Goal: Task Accomplishment & Management: Use online tool/utility

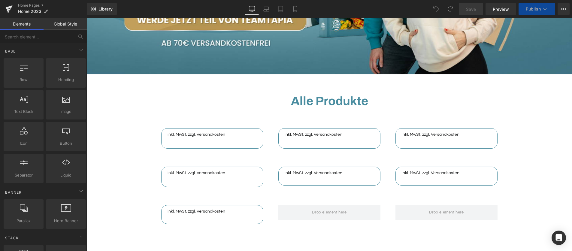
scroll to position [240, 0]
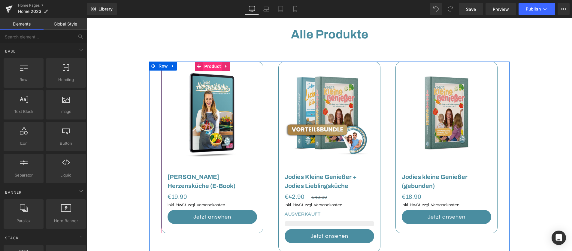
click at [209, 67] on span "Product" at bounding box center [213, 66] width 20 height 9
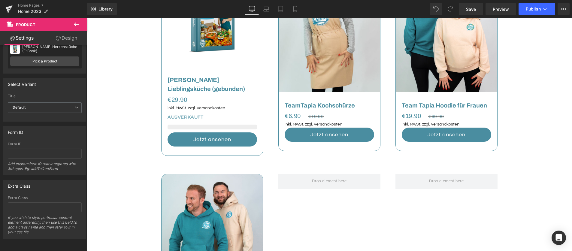
scroll to position [583, 0]
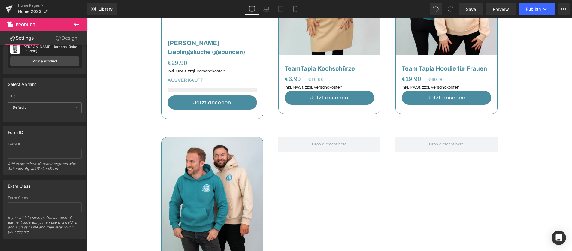
click at [126, 156] on div "Image Row Image Row Alle Produkte Heading Row Alle Produkte Heading Row Ausverk…" at bounding box center [329, 52] width 485 height 1185
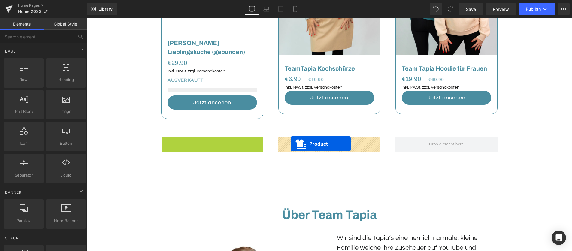
drag, startPoint x: 196, startPoint y: 142, endPoint x: 290, endPoint y: 144, distance: 94.0
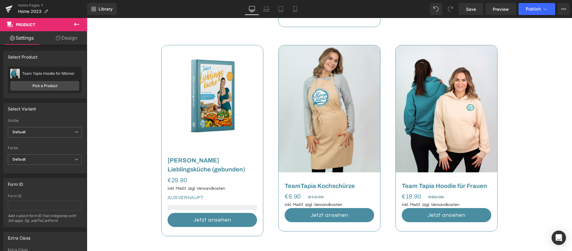
scroll to position [465, 0]
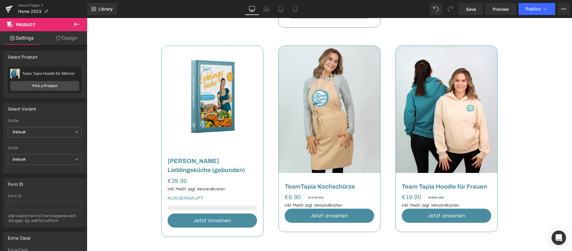
click at [453, 55] on div "Ausverkauft (P) Image Team Tapia Hoodie für Frauen (P) Title €19.90 €69.90 (P) …" at bounding box center [447, 139] width 102 height 187
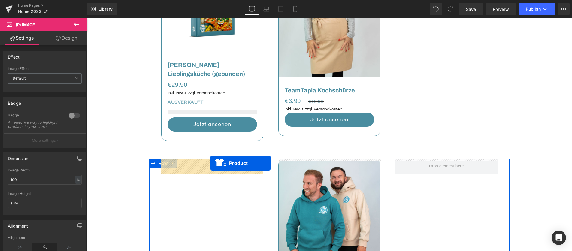
drag, startPoint x: 431, startPoint y: 65, endPoint x: 211, endPoint y: 163, distance: 241.7
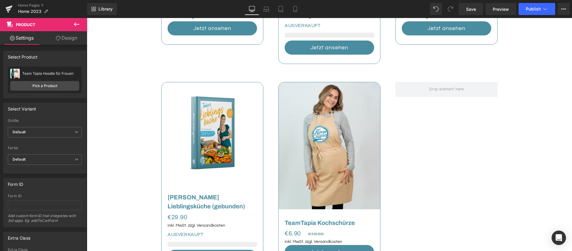
scroll to position [422, 0]
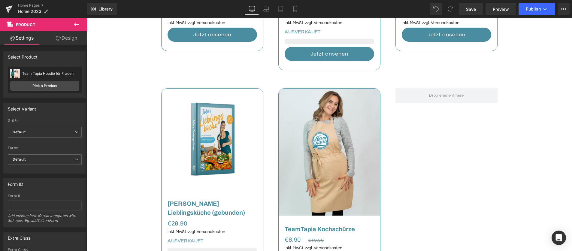
click at [299, 111] on img at bounding box center [330, 152] width 102 height 127
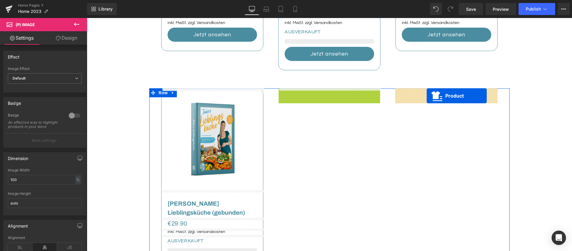
drag, startPoint x: 320, startPoint y: 93, endPoint x: 427, endPoint y: 96, distance: 106.3
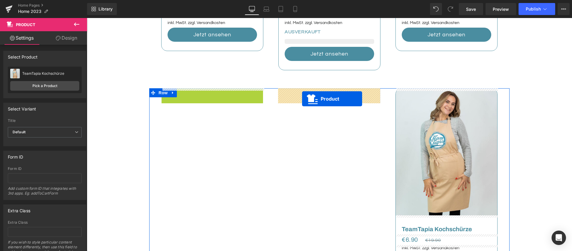
drag, startPoint x: 205, startPoint y: 94, endPoint x: 302, endPoint y: 99, distance: 97.7
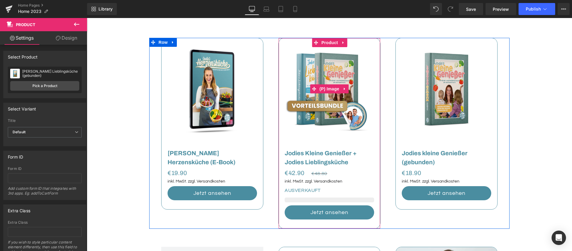
scroll to position [261, 0]
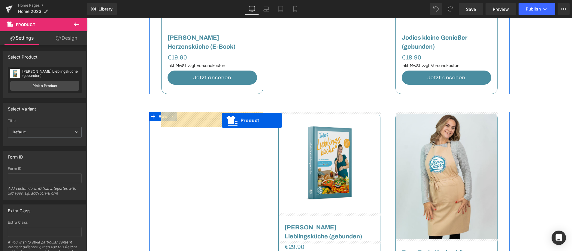
drag, startPoint x: 314, startPoint y: 45, endPoint x: 222, endPoint y: 120, distance: 119.5
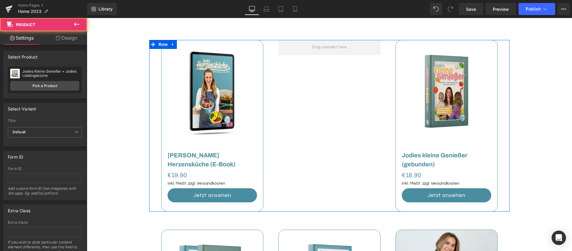
scroll to position [261, 0]
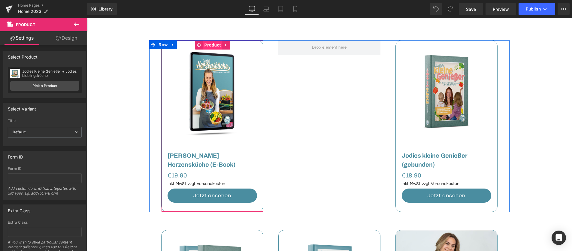
click at [215, 46] on span "Product" at bounding box center [213, 45] width 20 height 9
click at [225, 45] on icon at bounding box center [226, 45] width 4 height 5
click at [221, 44] on icon at bounding box center [222, 45] width 4 height 4
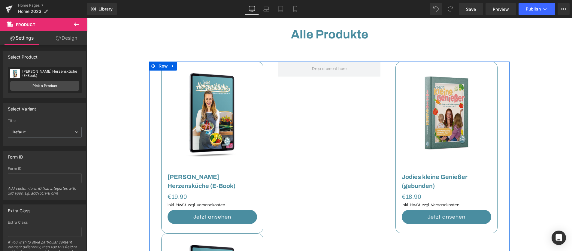
scroll to position [220, 0]
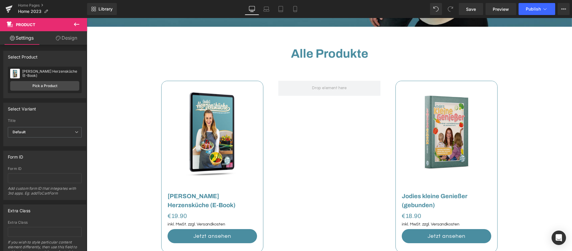
click at [200, 89] on div "Ausverkauft (P) Image [PERSON_NAME] Herzensküche (E-Book) (P) Title €0 €19.90" at bounding box center [212, 166] width 102 height 171
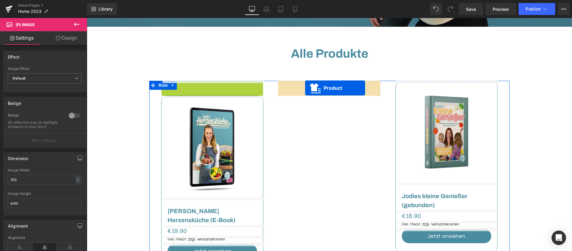
drag, startPoint x: 190, startPoint y: 86, endPoint x: 305, endPoint y: 88, distance: 115.1
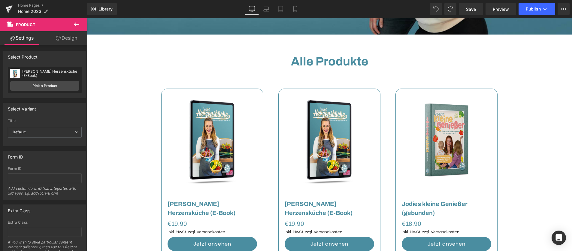
scroll to position [205, 0]
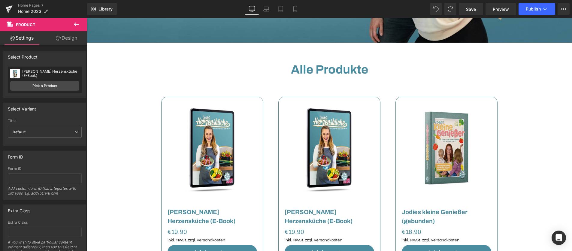
click at [225, 108] on img at bounding box center [213, 148] width 102 height 102
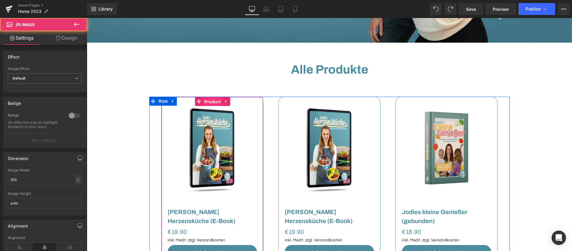
click at [214, 102] on span "Product" at bounding box center [213, 101] width 20 height 9
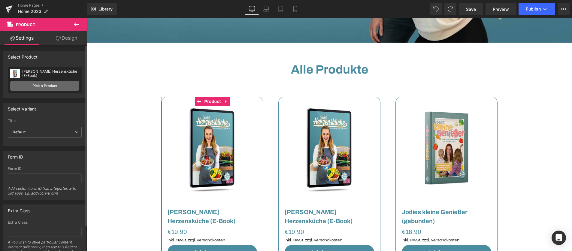
click at [60, 86] on link "Pick a Product" at bounding box center [44, 86] width 69 height 10
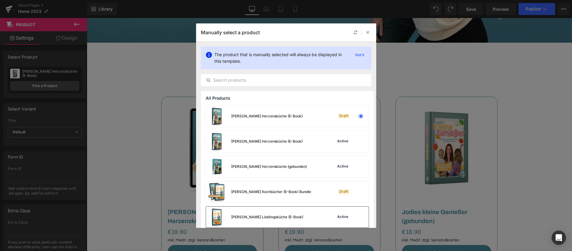
click at [292, 217] on div "[PERSON_NAME] Lieblingsküche (E-Book) Active" at bounding box center [287, 217] width 163 height 21
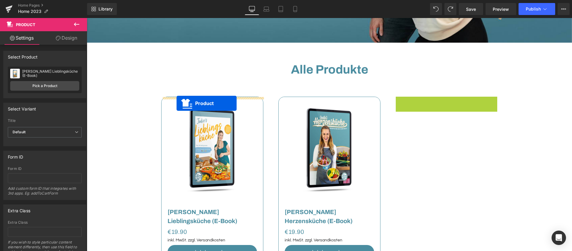
drag, startPoint x: 446, startPoint y: 101, endPoint x: 177, endPoint y: 103, distance: 269.4
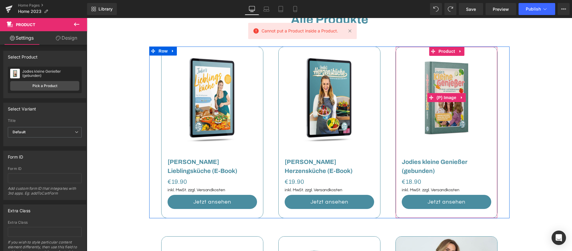
scroll to position [256, 0]
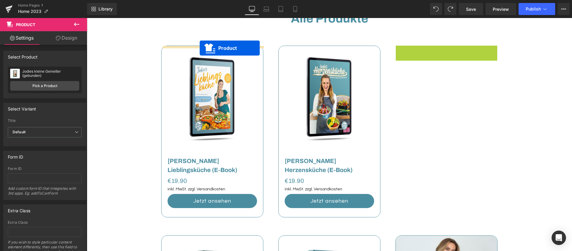
drag, startPoint x: 395, startPoint y: 55, endPoint x: 200, endPoint y: 48, distance: 195.6
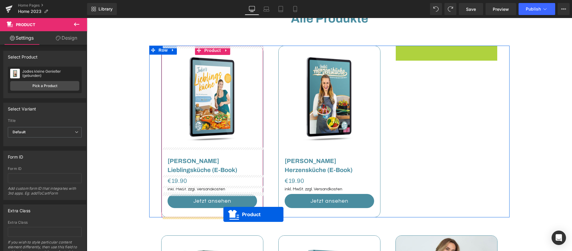
drag, startPoint x: 432, startPoint y: 51, endPoint x: 223, endPoint y: 214, distance: 265.3
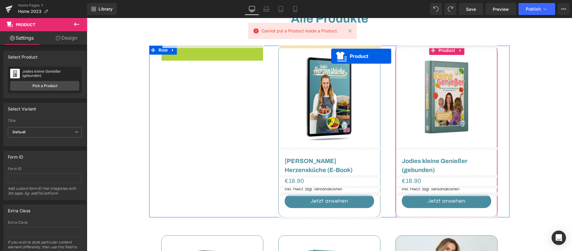
drag, startPoint x: 201, startPoint y: 49, endPoint x: 331, endPoint y: 56, distance: 130.5
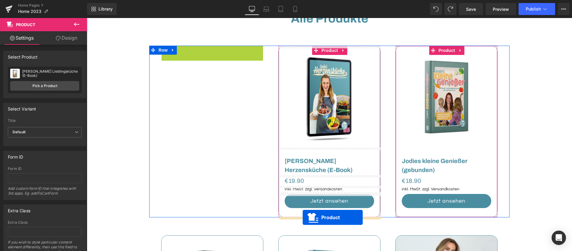
drag, startPoint x: 204, startPoint y: 50, endPoint x: 303, endPoint y: 218, distance: 194.8
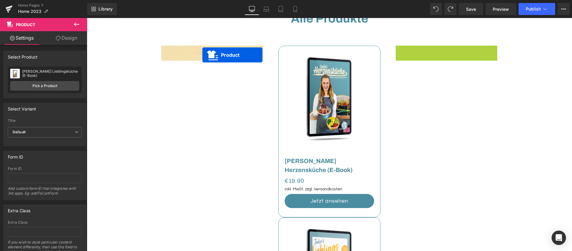
drag, startPoint x: 426, startPoint y: 50, endPoint x: 202, endPoint y: 55, distance: 224.1
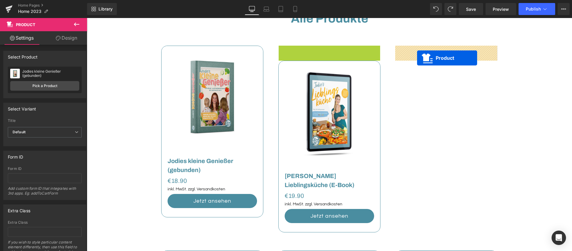
drag, startPoint x: 314, startPoint y: 50, endPoint x: 417, endPoint y: 58, distance: 102.7
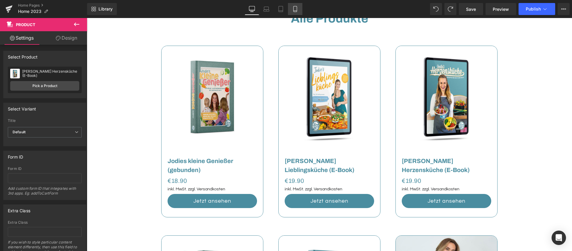
click at [291, 10] on link "Mobile" at bounding box center [295, 9] width 14 height 12
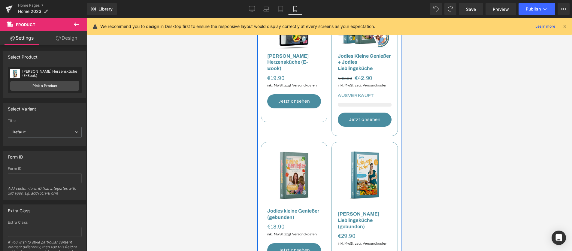
scroll to position [116, 0]
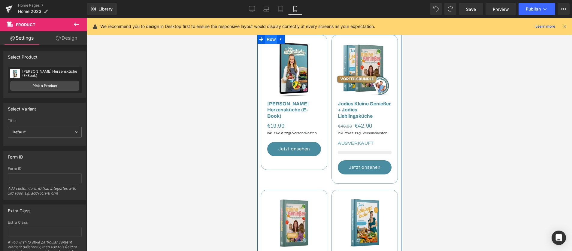
click at [274, 41] on span "Row" at bounding box center [271, 39] width 12 height 9
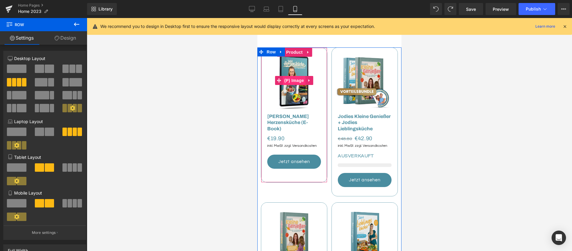
scroll to position [102, 0]
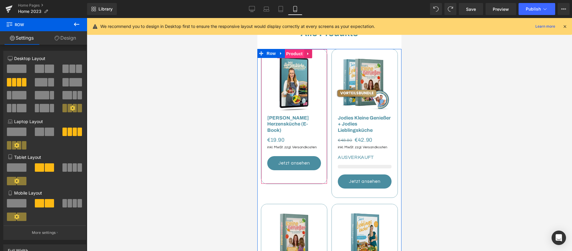
click at [295, 53] on span "Product" at bounding box center [295, 53] width 20 height 9
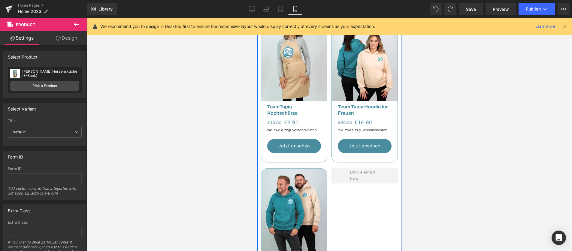
scroll to position [453, 0]
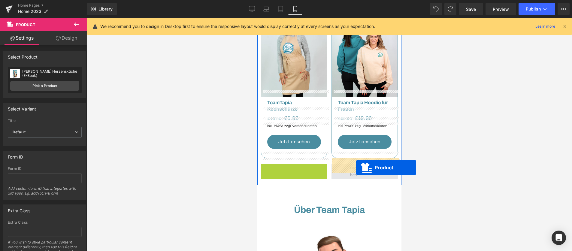
drag, startPoint x: 289, startPoint y: 164, endPoint x: 356, endPoint y: 168, distance: 66.8
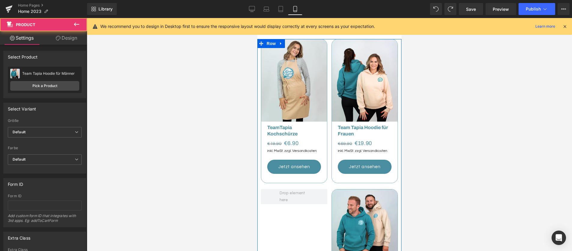
scroll to position [421, 0]
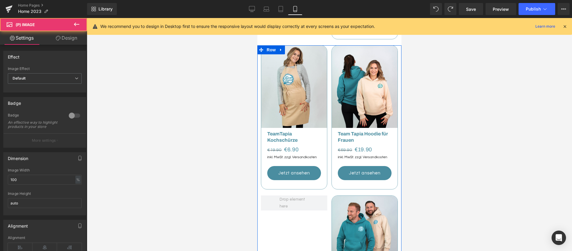
click at [356, 53] on img at bounding box center [365, 87] width 66 height 82
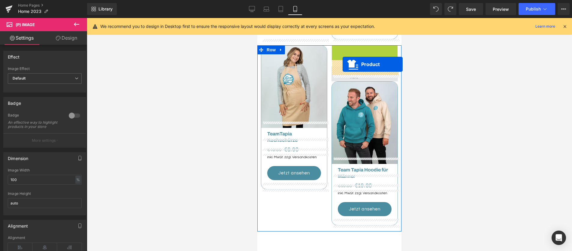
drag, startPoint x: 350, startPoint y: 47, endPoint x: 343, endPoint y: 64, distance: 18.8
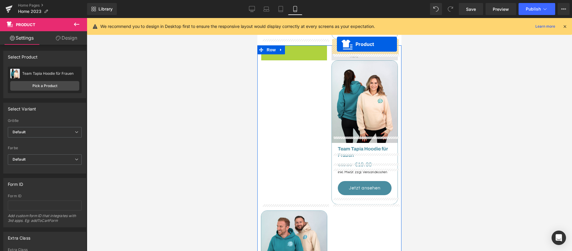
drag, startPoint x: 290, startPoint y: 43, endPoint x: 337, endPoint y: 44, distance: 46.6
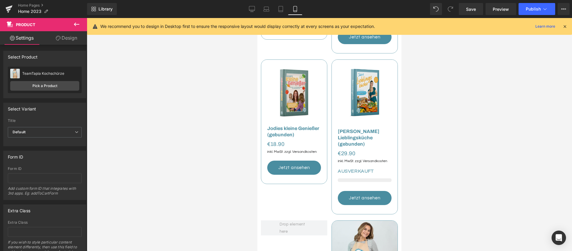
scroll to position [245, 0]
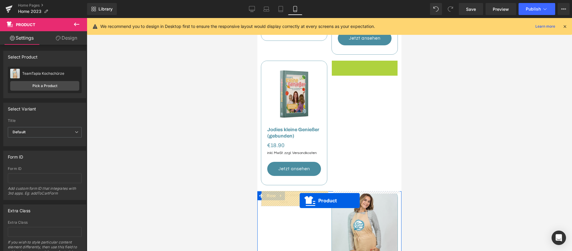
drag, startPoint x: 353, startPoint y: 66, endPoint x: 299, endPoint y: 201, distance: 145.1
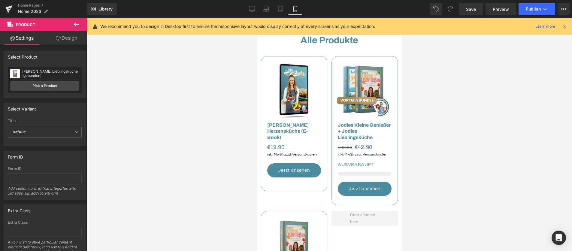
scroll to position [94, 0]
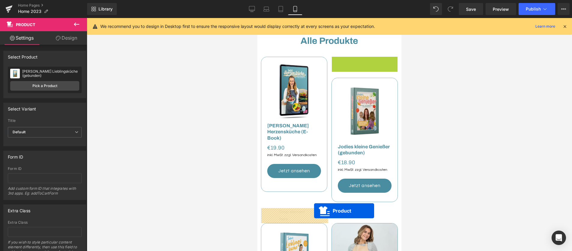
drag, startPoint x: 353, startPoint y: 61, endPoint x: 314, endPoint y: 211, distance: 154.7
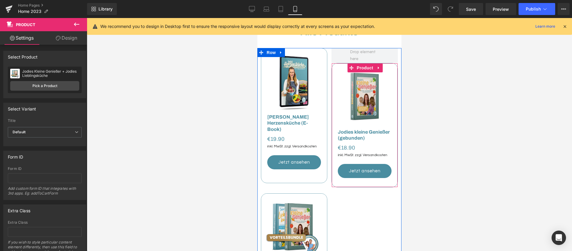
scroll to position [99, 0]
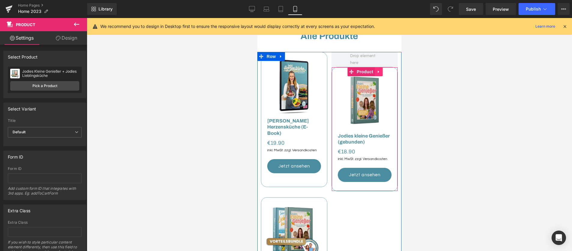
click at [379, 72] on icon at bounding box center [378, 71] width 1 height 3
click at [376, 72] on icon at bounding box center [375, 72] width 4 height 4
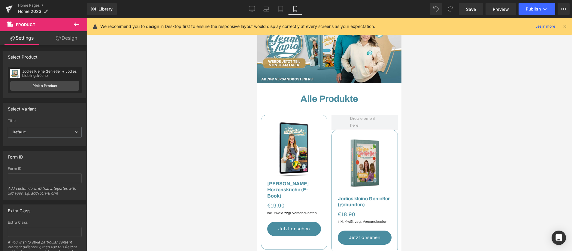
scroll to position [34, 0]
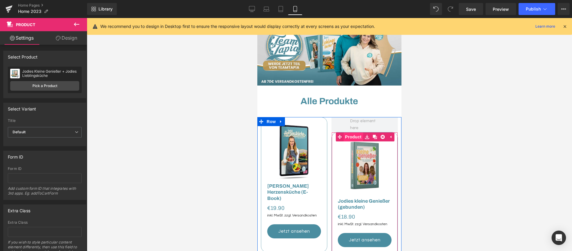
click at [355, 138] on span "Product" at bounding box center [354, 136] width 20 height 9
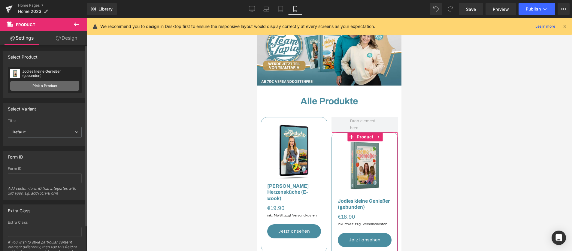
click at [34, 83] on link "Pick a Product" at bounding box center [44, 86] width 69 height 10
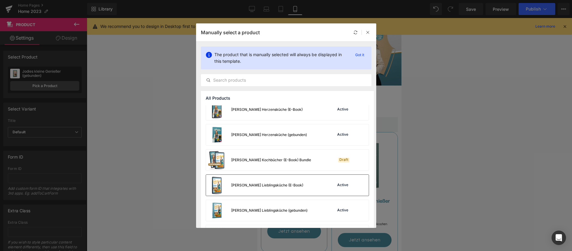
scroll to position [65, 0]
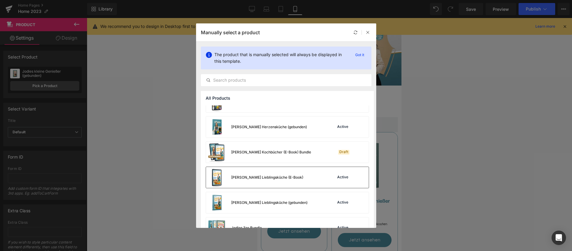
click at [310, 180] on div "[PERSON_NAME] Lieblingsküche (E-Book) Active" at bounding box center [287, 177] width 163 height 21
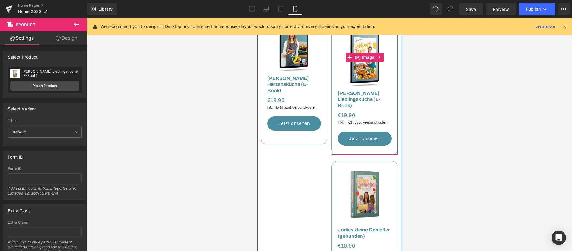
scroll to position [149, 0]
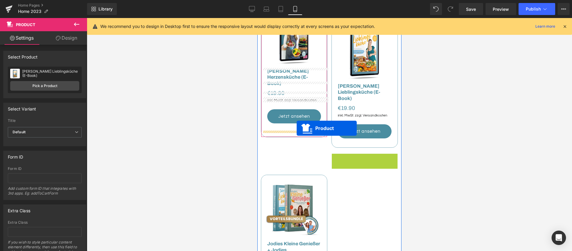
drag, startPoint x: 341, startPoint y: 147, endPoint x: 297, endPoint y: 128, distance: 48.0
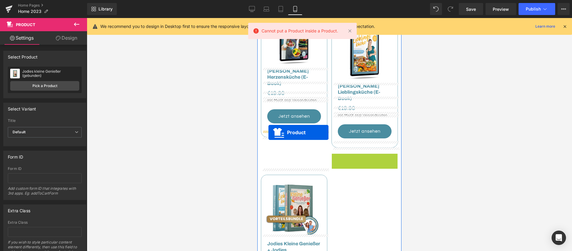
drag, startPoint x: 346, startPoint y: 152, endPoint x: 268, endPoint y: 132, distance: 80.2
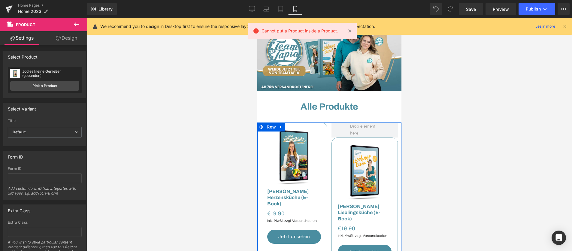
scroll to position [29, 0]
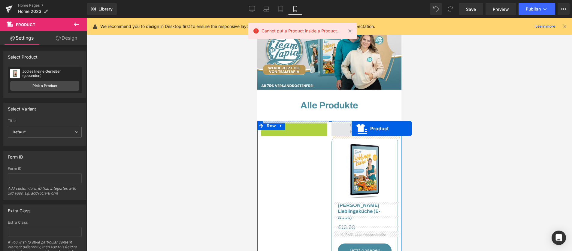
drag, startPoint x: 305, startPoint y: 127, endPoint x: 352, endPoint y: 129, distance: 47.2
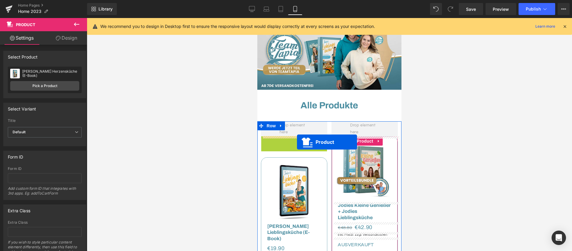
drag, startPoint x: 293, startPoint y: 140, endPoint x: 297, endPoint y: 142, distance: 3.9
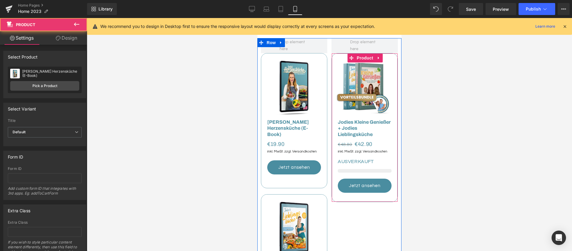
scroll to position [125, 0]
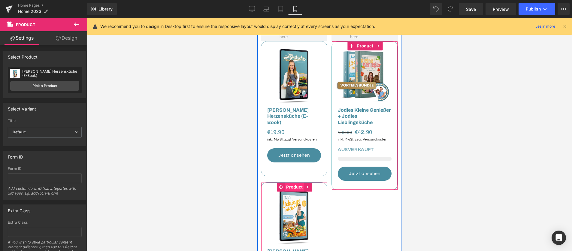
click at [284, 182] on div "Ausverkauft (P) Image [PERSON_NAME] Lieblingsküche (E-Book) (P) Title €0 €19.90…" at bounding box center [294, 247] width 66 height 131
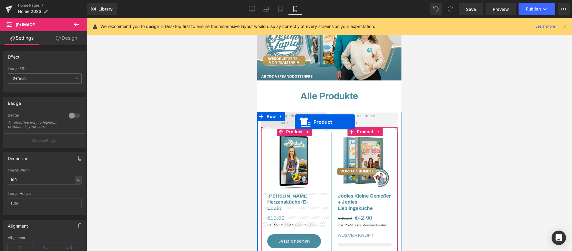
scroll to position [39, 0]
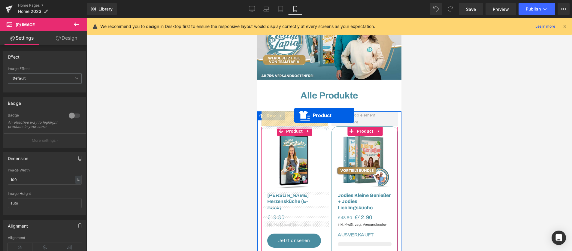
drag, startPoint x: 284, startPoint y: 172, endPoint x: 294, endPoint y: 115, distance: 58.3
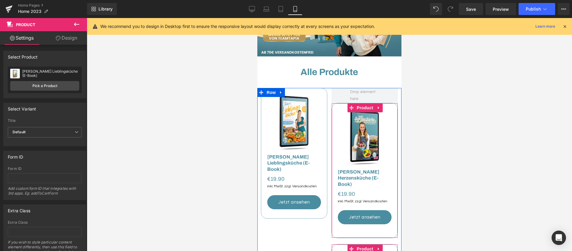
scroll to position [47, 0]
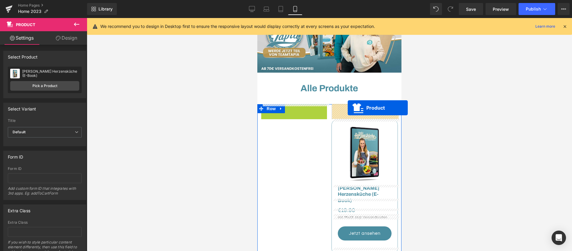
drag, startPoint x: 296, startPoint y: 110, endPoint x: 347, endPoint y: 108, distance: 51.1
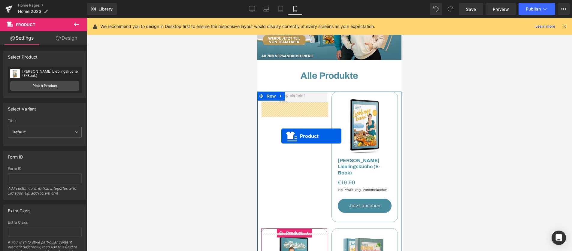
scroll to position [48, 0]
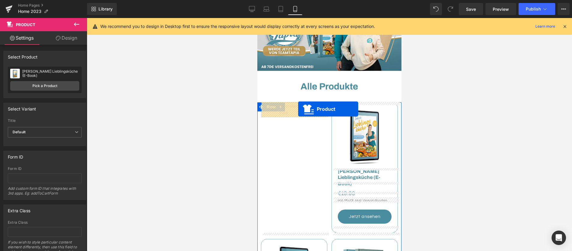
drag, startPoint x: 278, startPoint y: 154, endPoint x: 298, endPoint y: 109, distance: 49.1
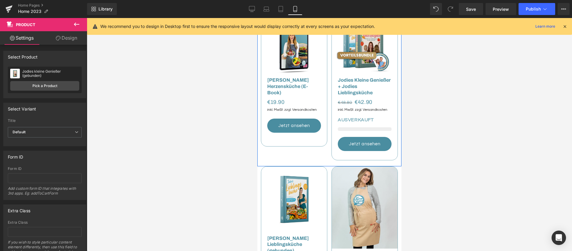
scroll to position [300, 0]
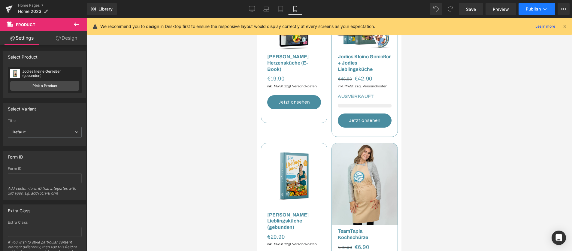
click at [529, 7] on span "Publish" at bounding box center [533, 9] width 15 height 5
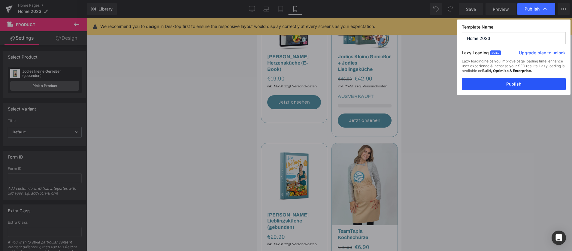
click at [496, 84] on button "Publish" at bounding box center [514, 84] width 104 height 12
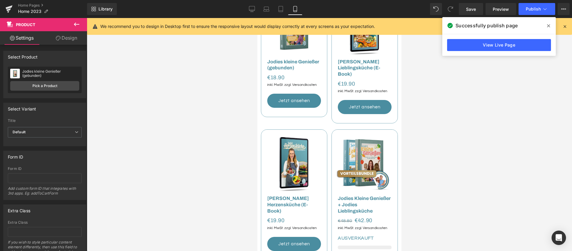
scroll to position [152, 0]
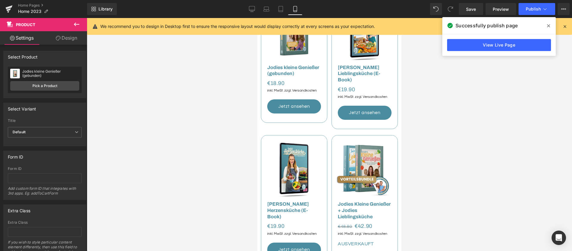
click at [289, 159] on div "Ausverkauft (P) Image" at bounding box center [294, 168] width 66 height 66
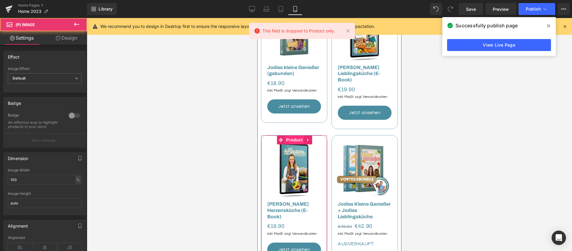
click at [297, 135] on span "Product" at bounding box center [295, 139] width 20 height 9
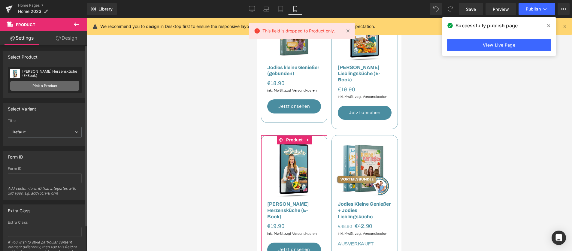
click at [47, 83] on link "Pick a Product" at bounding box center [44, 86] width 69 height 10
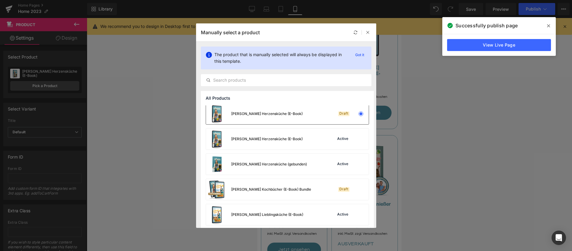
scroll to position [0, 0]
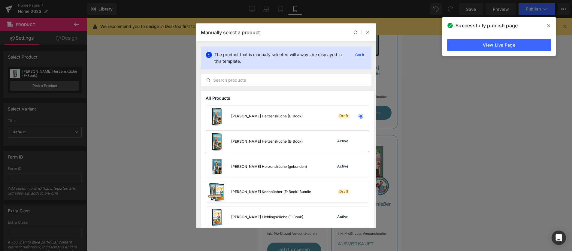
click at [310, 142] on div "[PERSON_NAME] Herzensküche (E-Book) Active" at bounding box center [287, 141] width 163 height 21
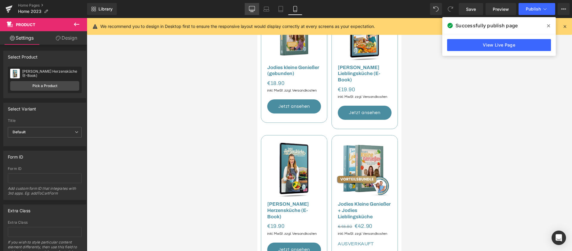
click at [251, 4] on link "Desktop" at bounding box center [252, 9] width 14 height 12
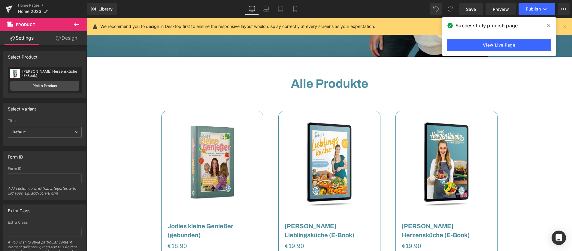
scroll to position [192, 0]
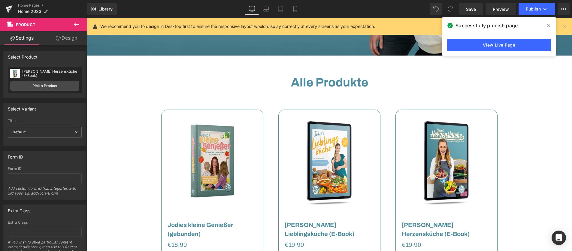
click at [440, 129] on img at bounding box center [447, 161] width 102 height 102
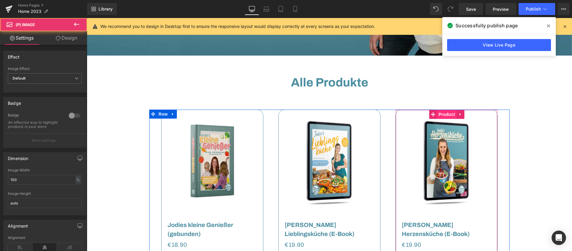
click at [446, 115] on span "Product" at bounding box center [447, 114] width 20 height 9
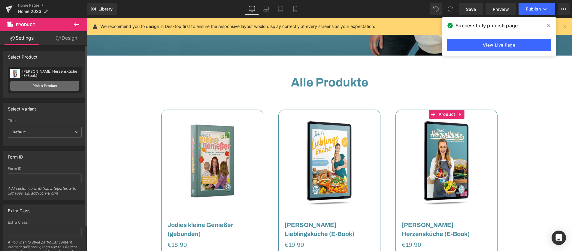
click at [63, 83] on link "Pick a Product" at bounding box center [44, 86] width 69 height 10
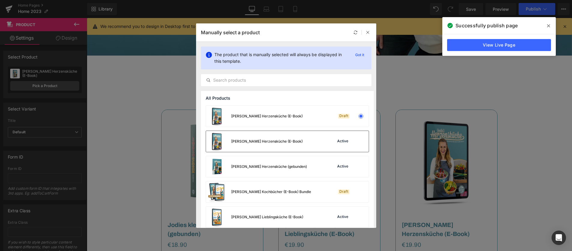
click at [314, 143] on div "[PERSON_NAME] Herzensküche (E-Book) Active" at bounding box center [287, 141] width 163 height 21
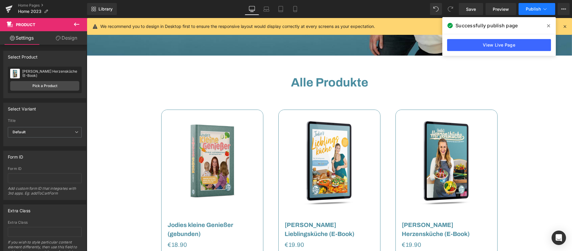
click at [535, 11] on span "Publish" at bounding box center [533, 9] width 15 height 5
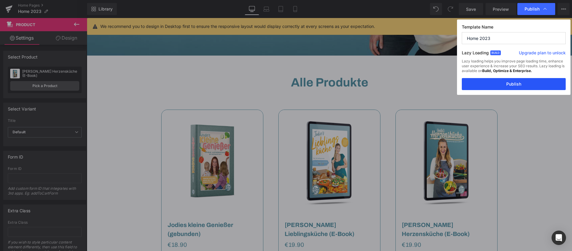
click at [507, 86] on button "Publish" at bounding box center [514, 84] width 104 height 12
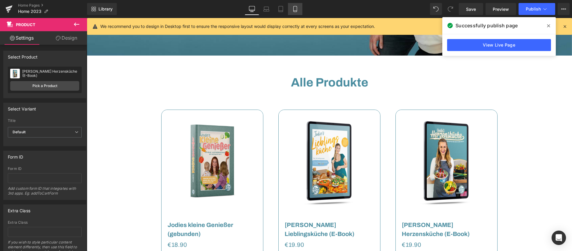
click at [294, 9] on icon at bounding box center [295, 9] width 6 height 6
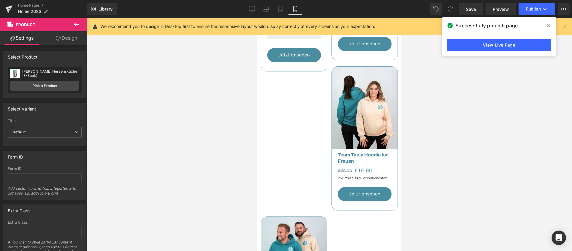
scroll to position [559, 0]
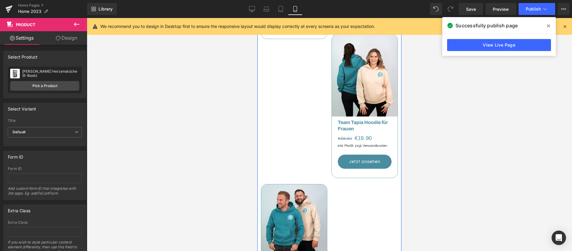
click at [294, 160] on div "Ausverkauft (P) Image [PERSON_NAME] Lieblingsküche (gebunden) (P) Title €0 €29.…" at bounding box center [329, 109] width 144 height 450
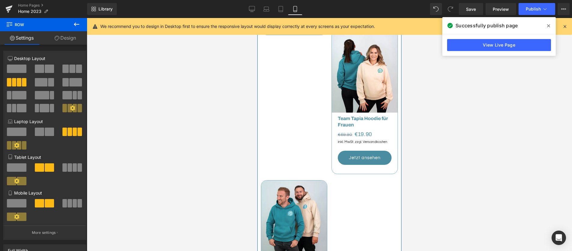
scroll to position [563, 0]
click at [283, 180] on div "Ausverkauft (P) Image Team Tapia Hoodie für Männer (P) Title €69.90 €19.90 (P) …" at bounding box center [294, 252] width 66 height 144
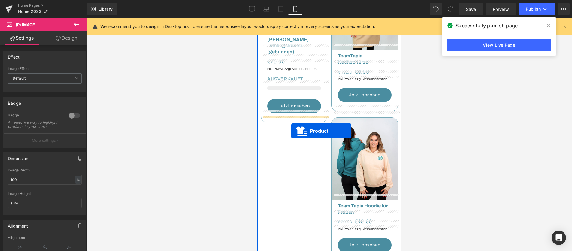
drag, startPoint x: 283, startPoint y: 178, endPoint x: 291, endPoint y: 131, distance: 47.7
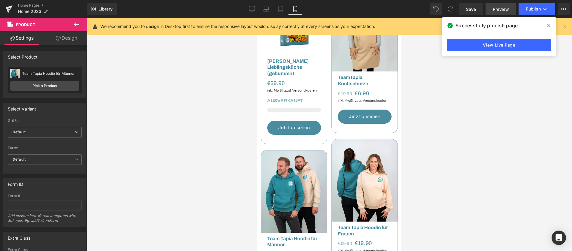
scroll to position [452, 0]
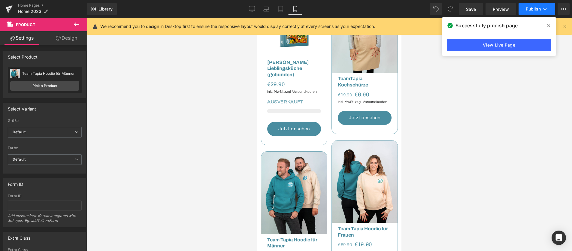
click at [528, 11] on span "Publish" at bounding box center [533, 9] width 15 height 5
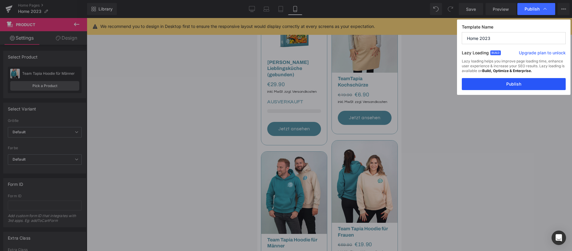
click at [509, 83] on button "Publish" at bounding box center [514, 84] width 104 height 12
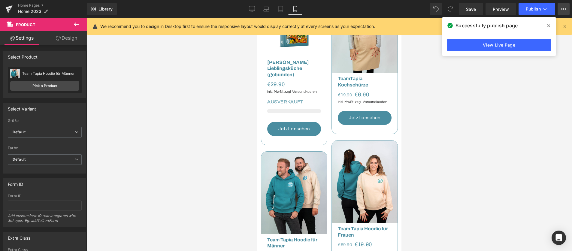
click at [565, 10] on icon at bounding box center [563, 9] width 5 height 5
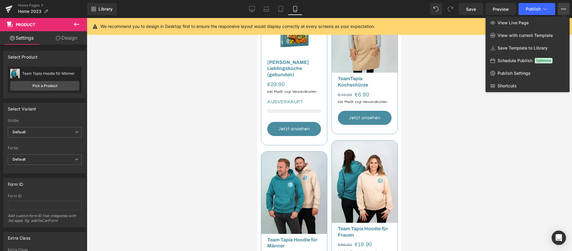
click at [565, 10] on icon at bounding box center [563, 9] width 5 height 5
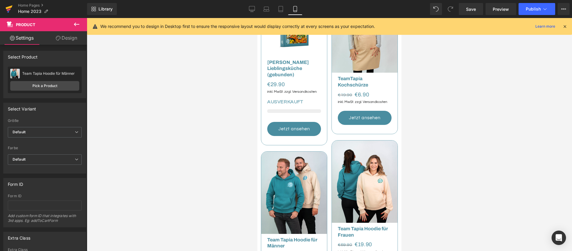
click at [8, 11] on icon at bounding box center [9, 12] width 2 height 2
